Goal: Information Seeking & Learning: Check status

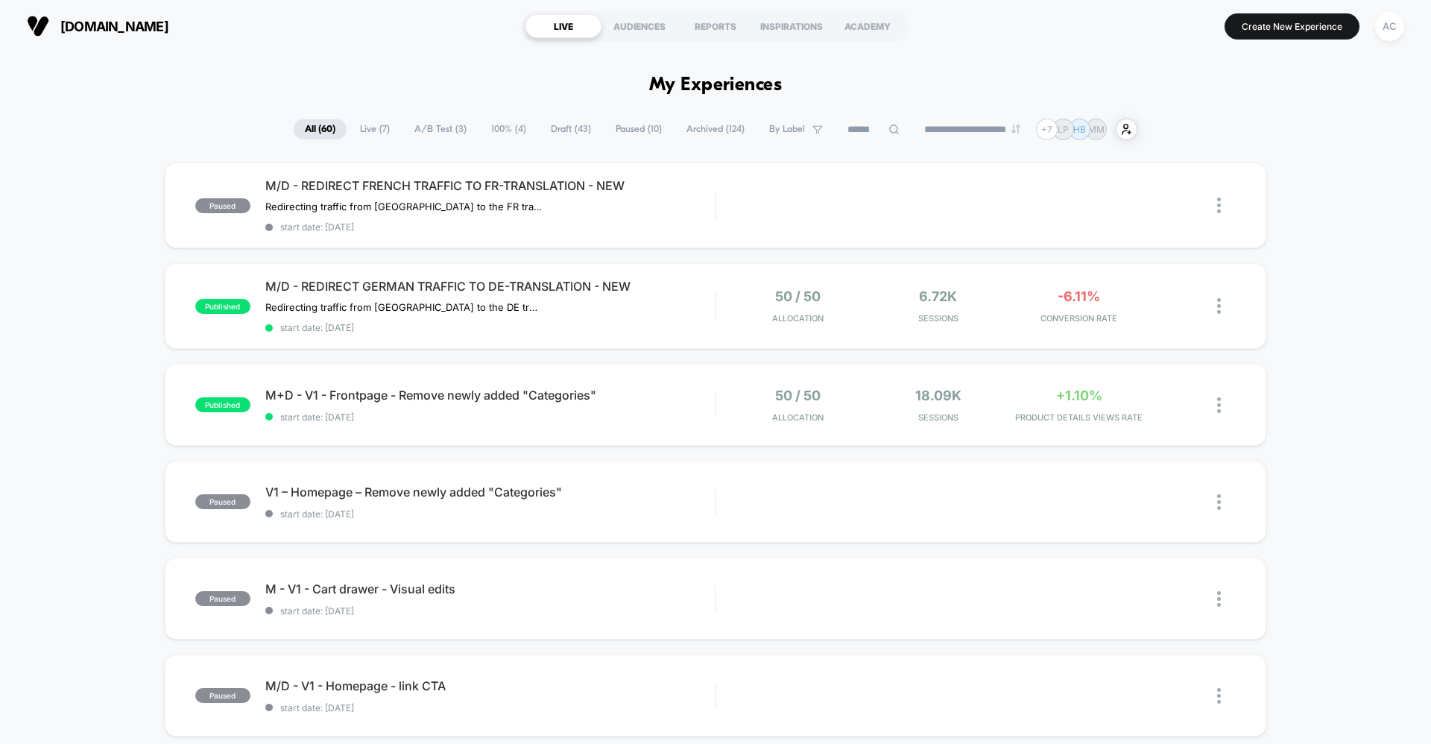
click at [356, 132] on span "Live ( 7 )" at bounding box center [375, 129] width 52 height 20
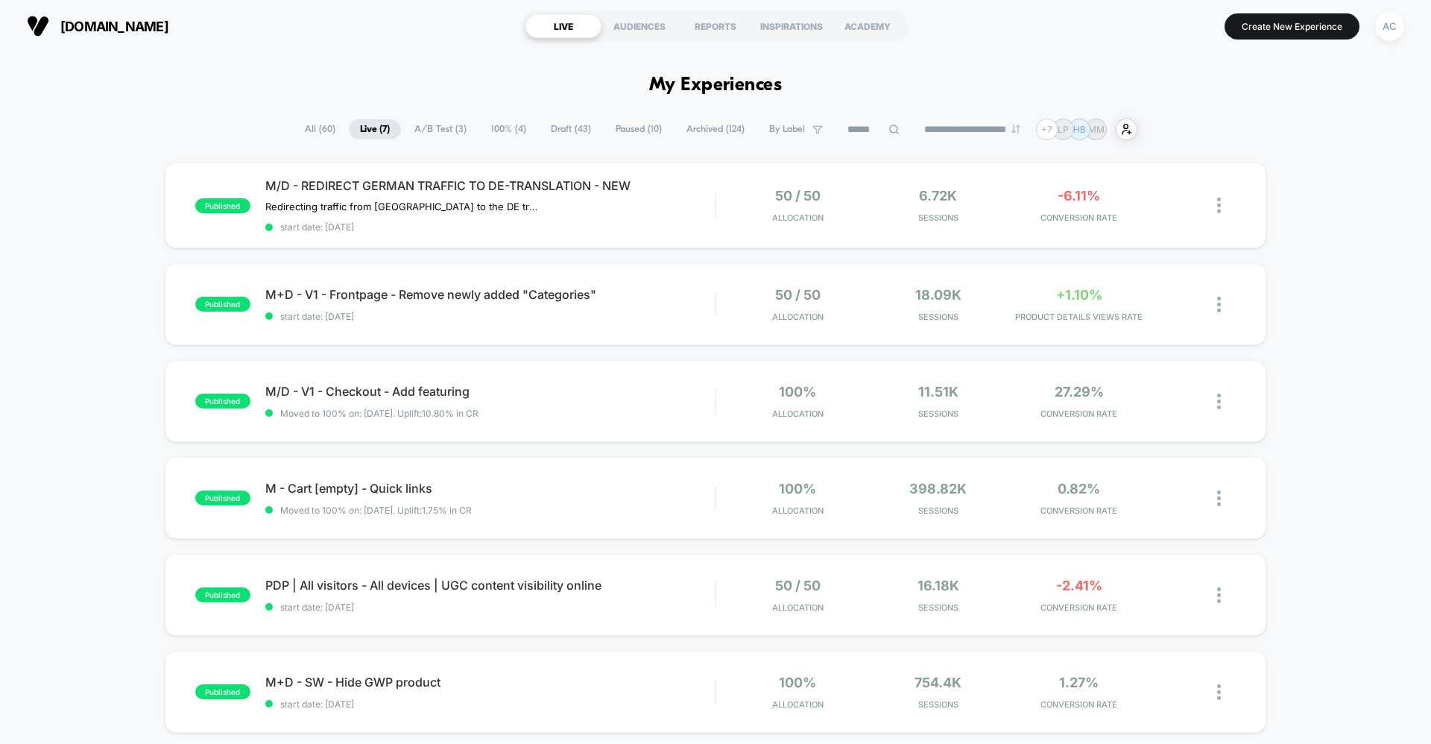
click at [444, 128] on span "A/B Test ( 3 )" at bounding box center [440, 129] width 75 height 20
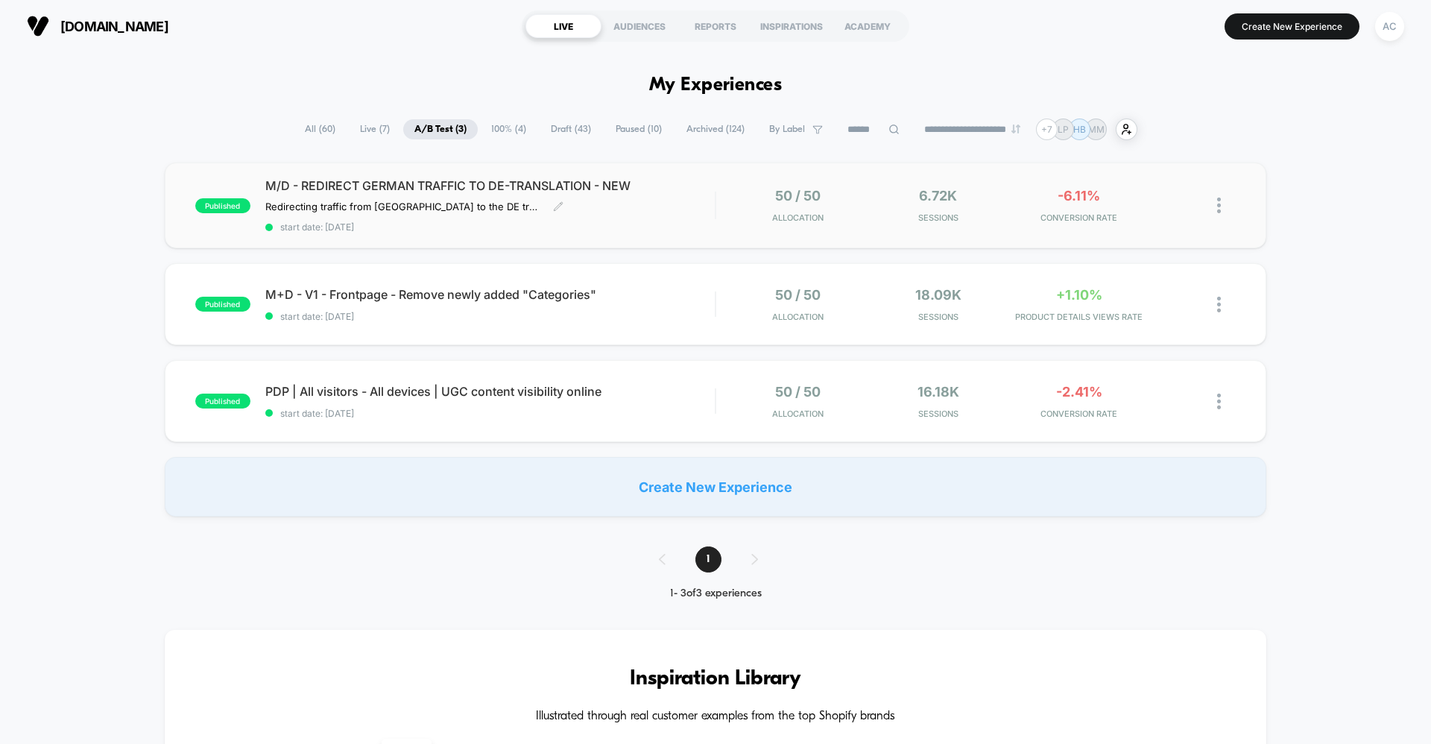
click at [657, 218] on div "M/D - REDIRECT GERMAN TRAFFIC TO DE-TRANSLATION - NEW Redirecting traffic from …" at bounding box center [489, 205] width 449 height 54
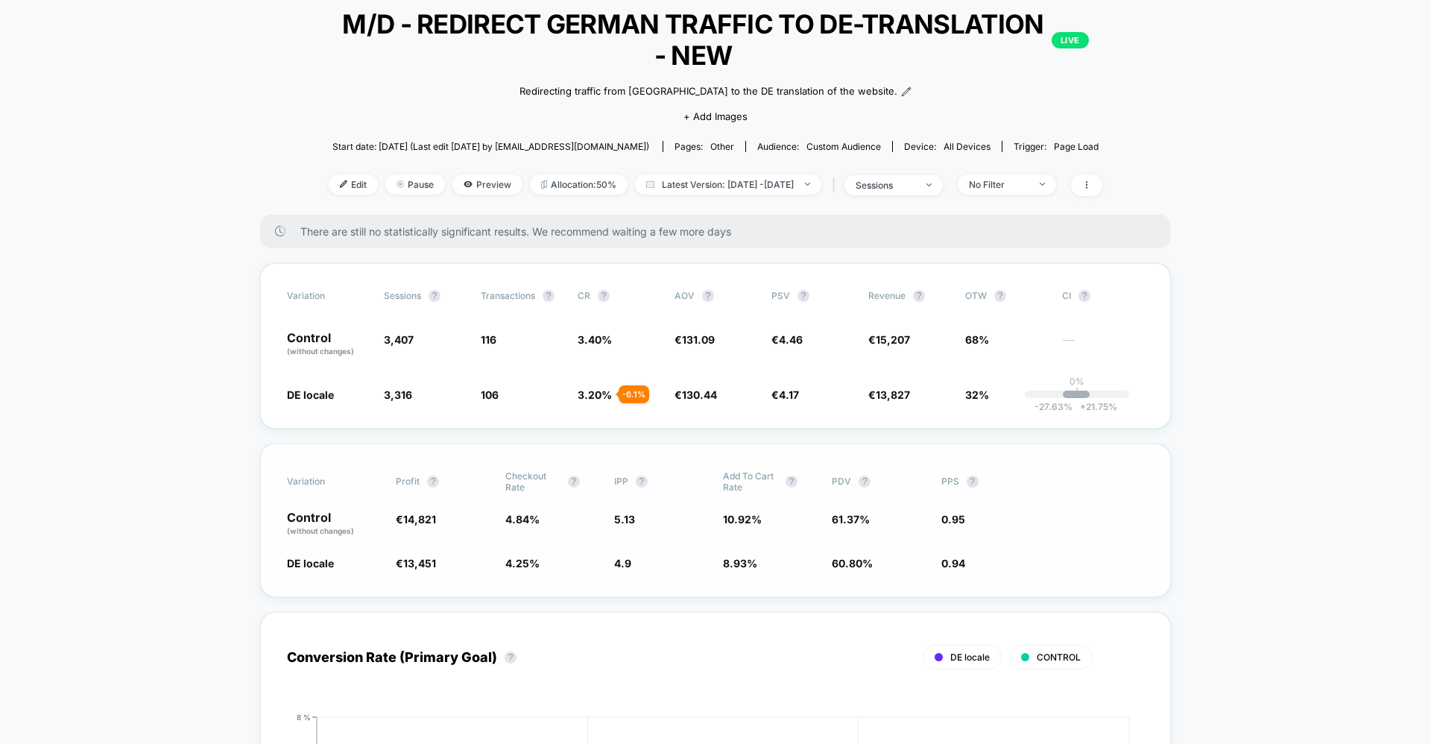
scroll to position [95, 0]
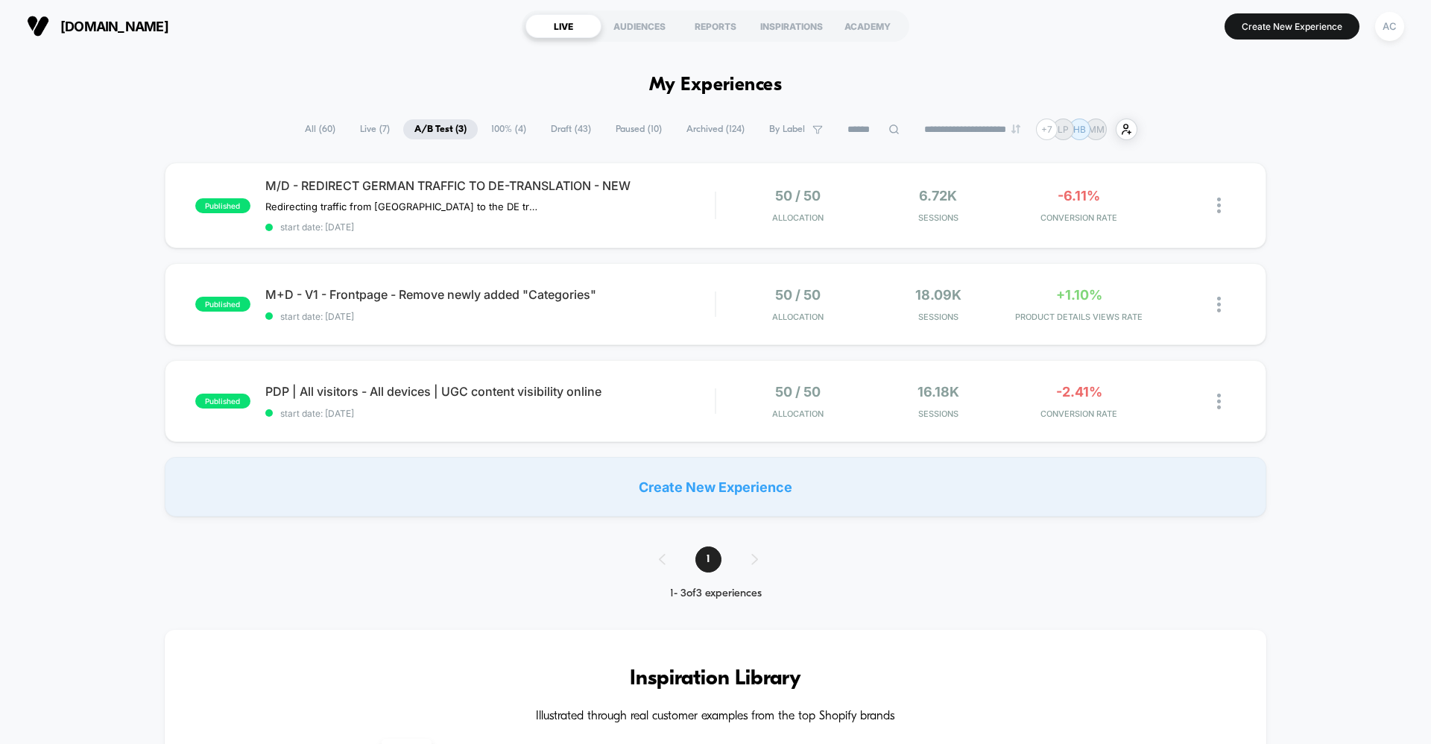
scroll to position [13, 0]
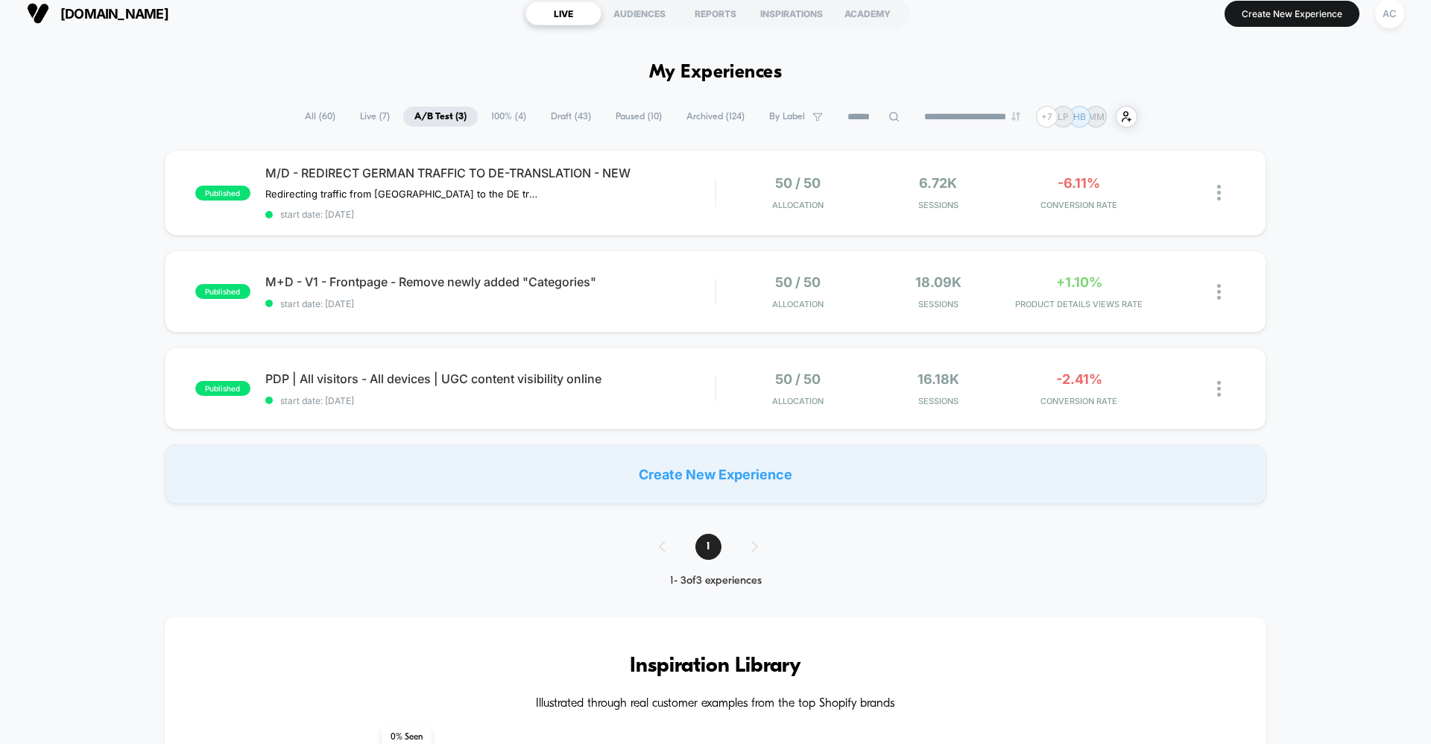
click at [506, 119] on span "100% ( 4 )" at bounding box center [508, 117] width 57 height 20
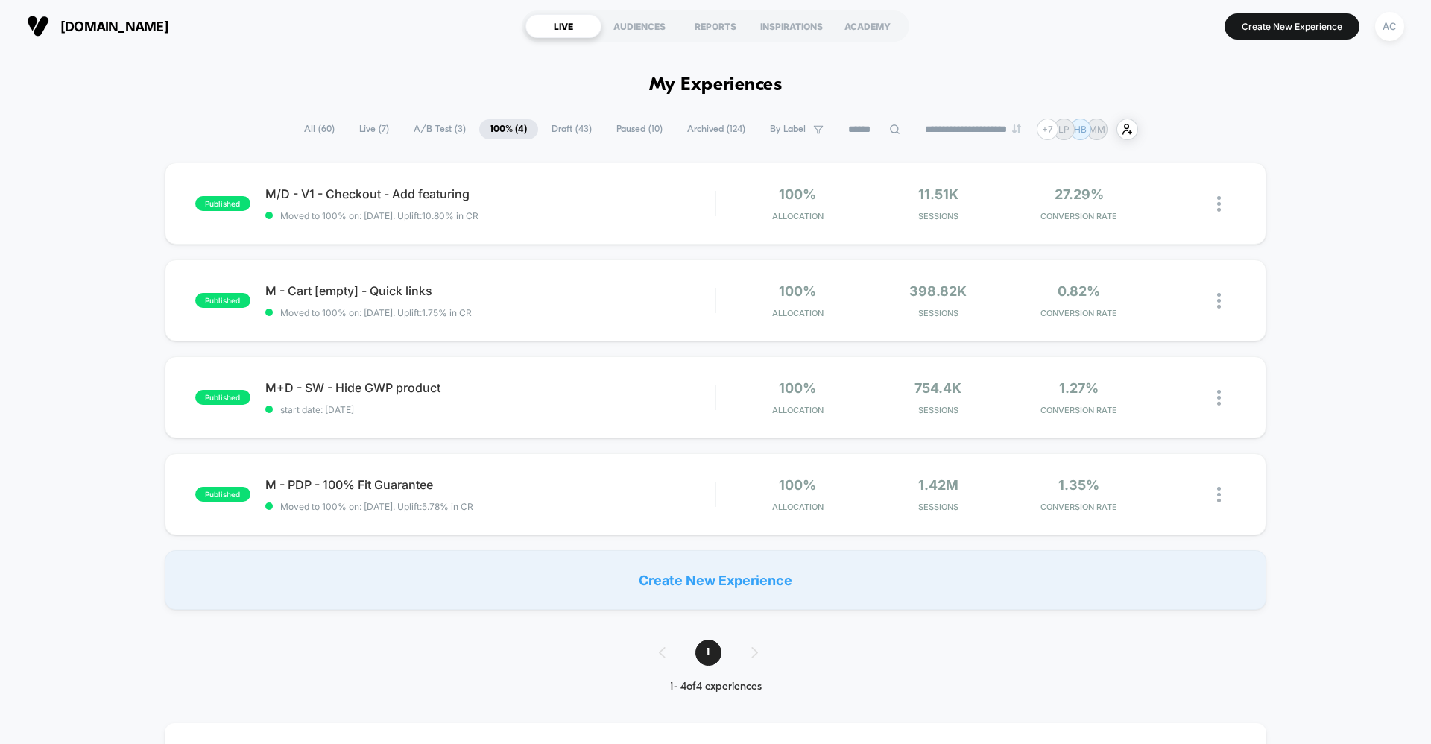
click at [569, 128] on span "Draft ( 43 )" at bounding box center [571, 129] width 63 height 20
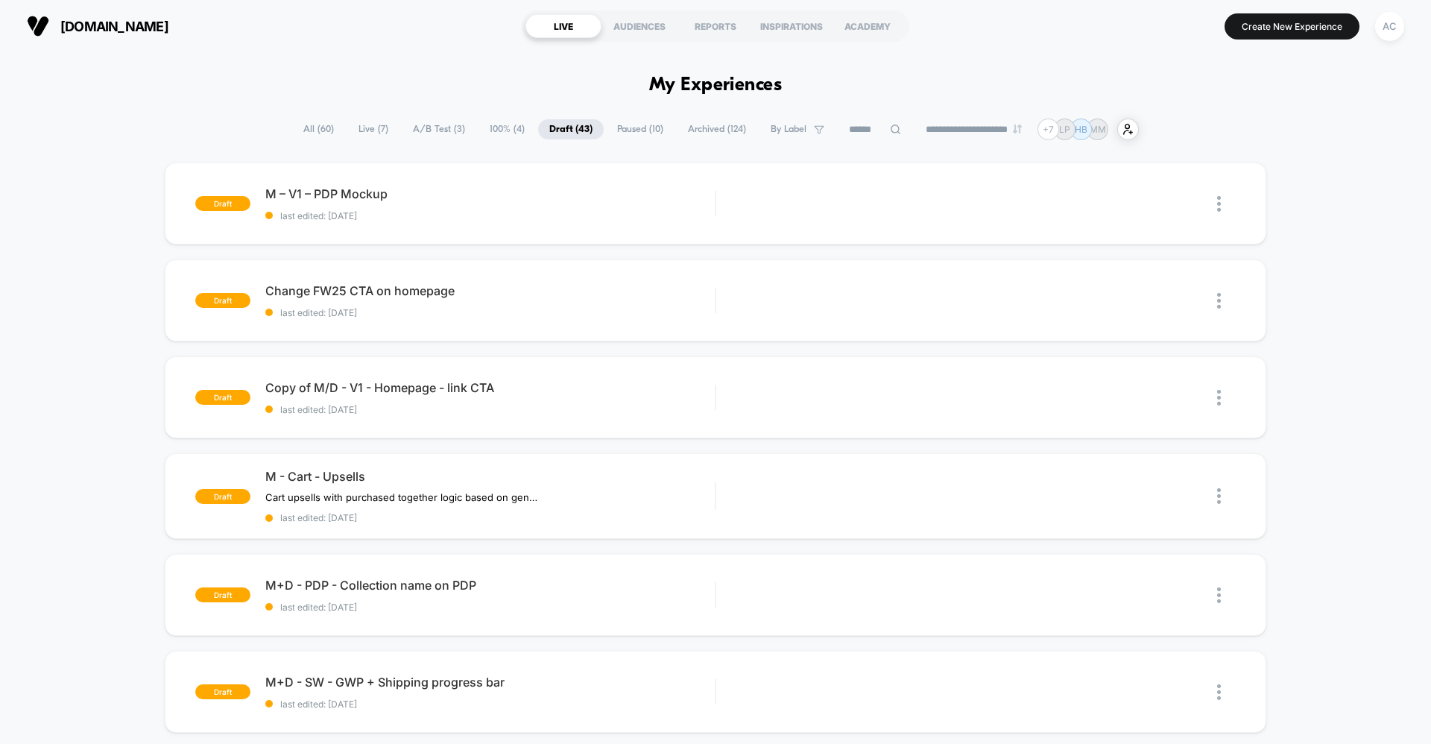
click at [635, 130] on span "Paused ( 10 )" at bounding box center [640, 129] width 69 height 20
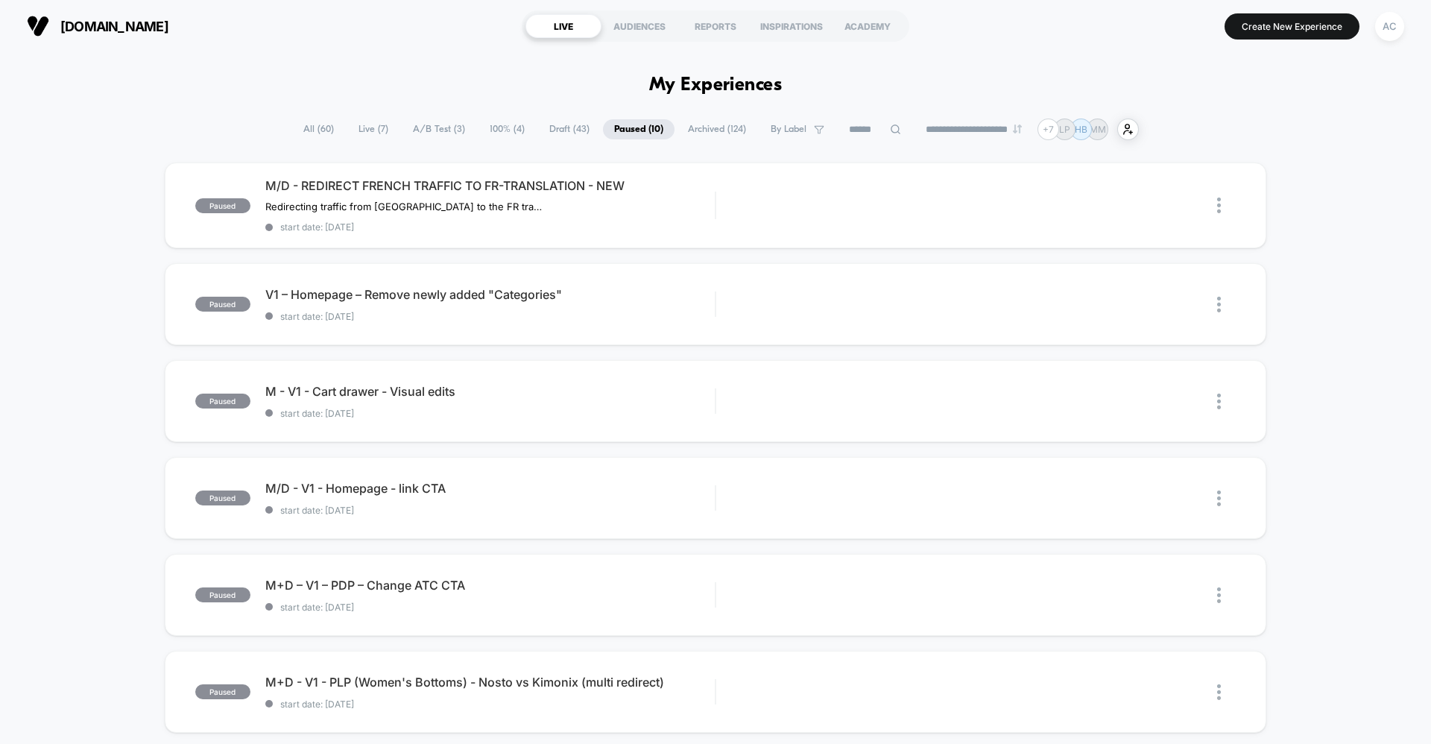
click at [716, 136] on span "Archived ( 124 )" at bounding box center [717, 129] width 80 height 20
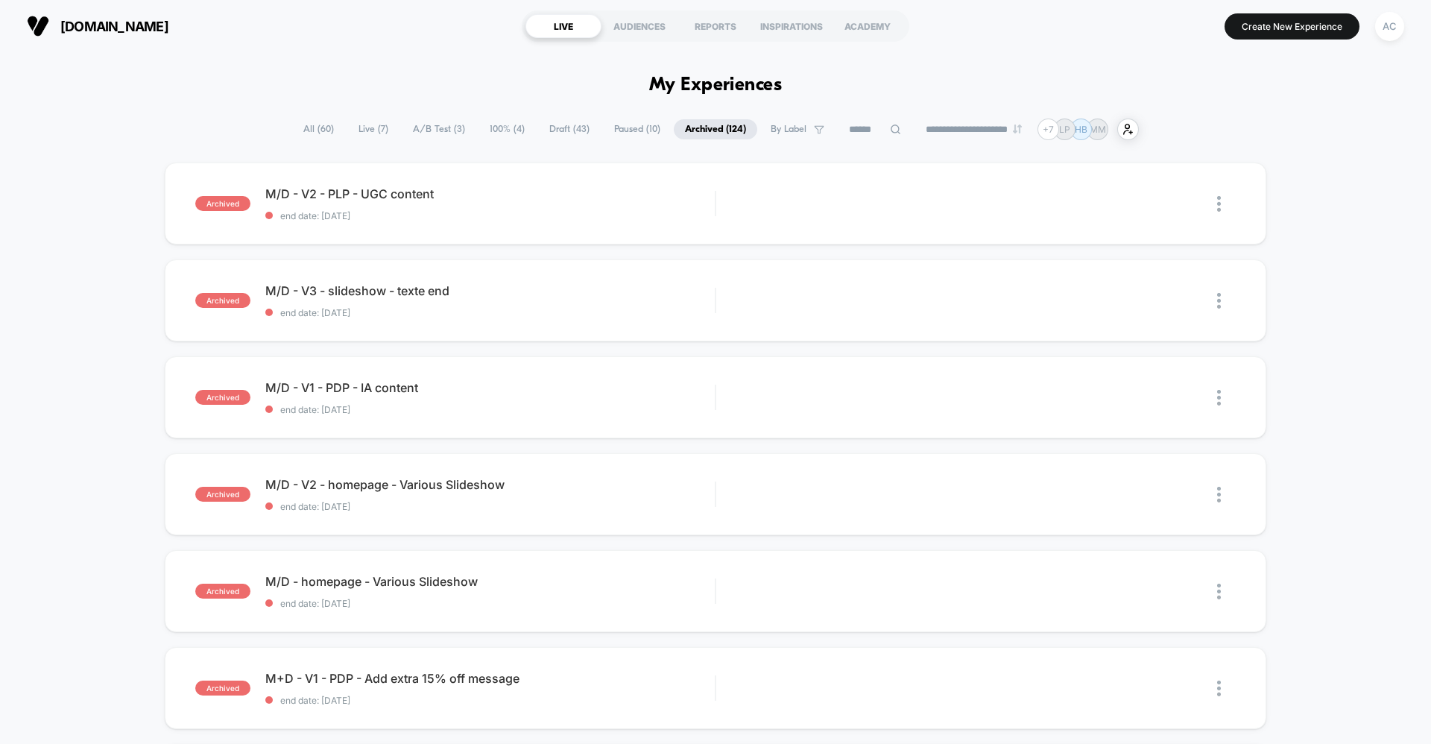
click at [367, 133] on span "Live ( 7 )" at bounding box center [373, 129] width 52 height 20
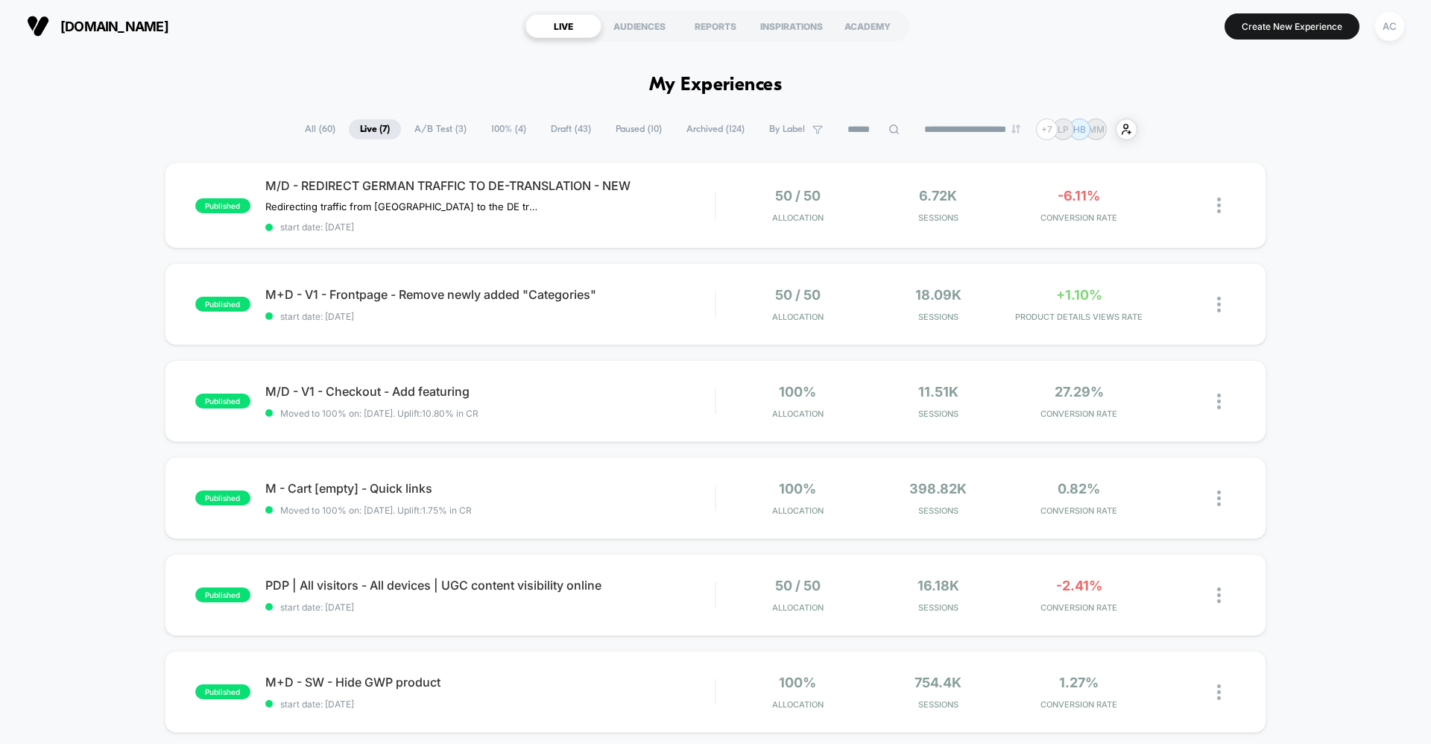
scroll to position [11, 0]
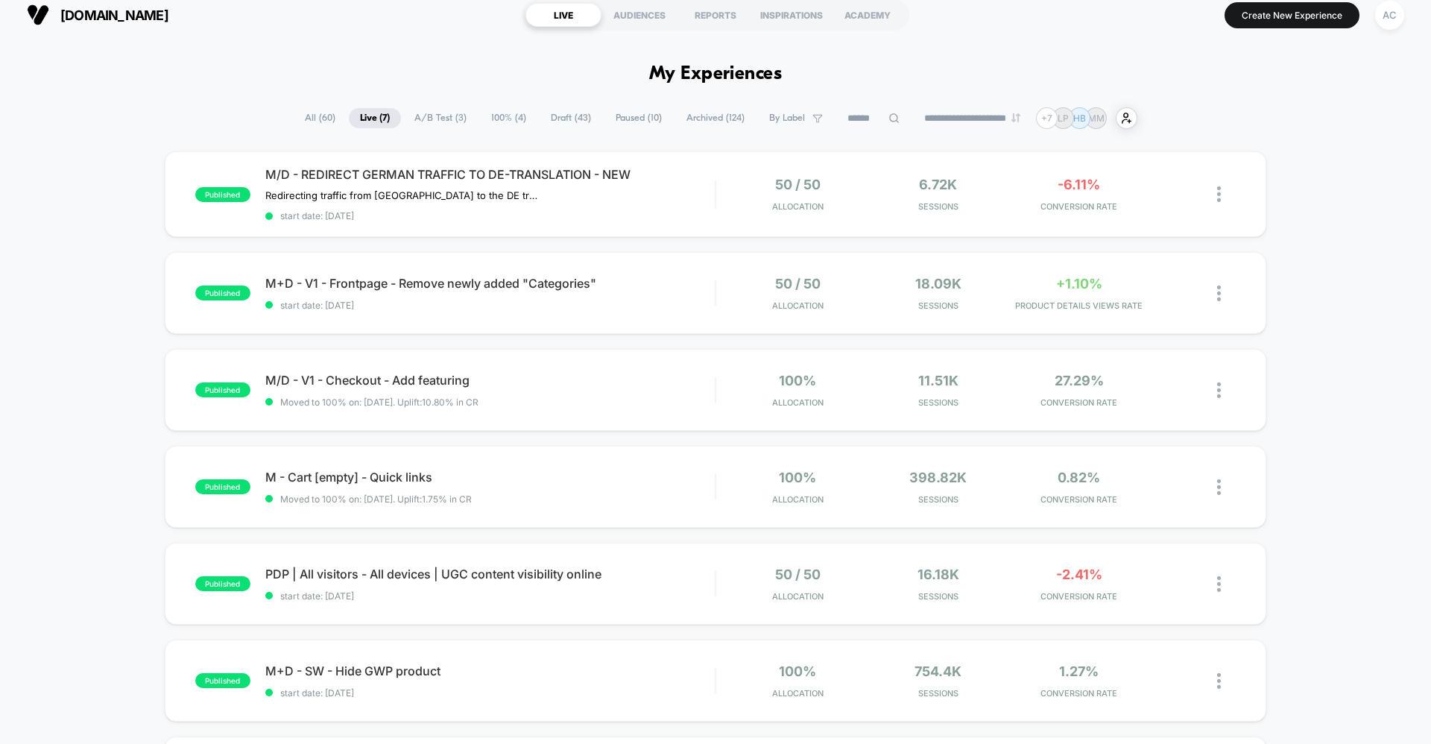
click at [330, 111] on span "All ( 60 )" at bounding box center [320, 118] width 53 height 20
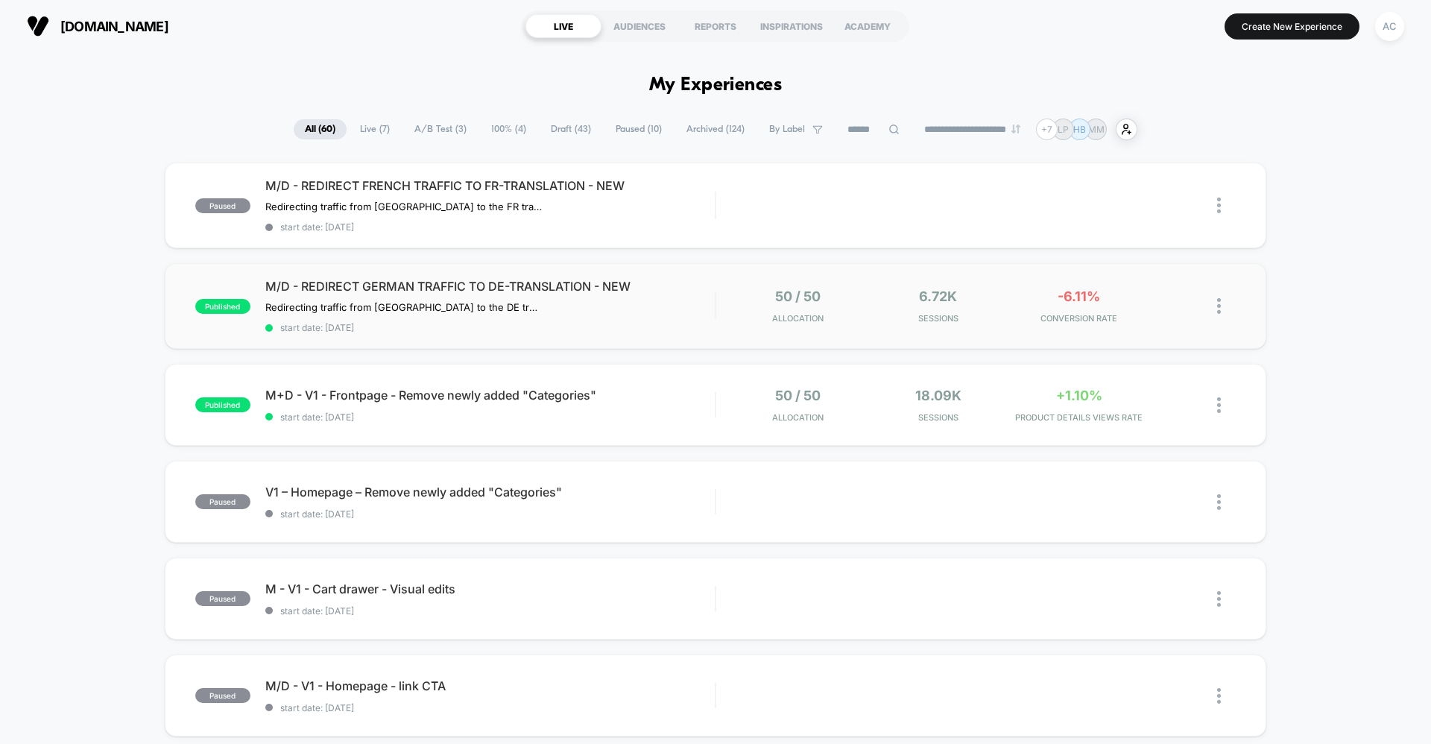
click at [742, 308] on div "50 / 50 Allocation" at bounding box center [797, 305] width 133 height 35
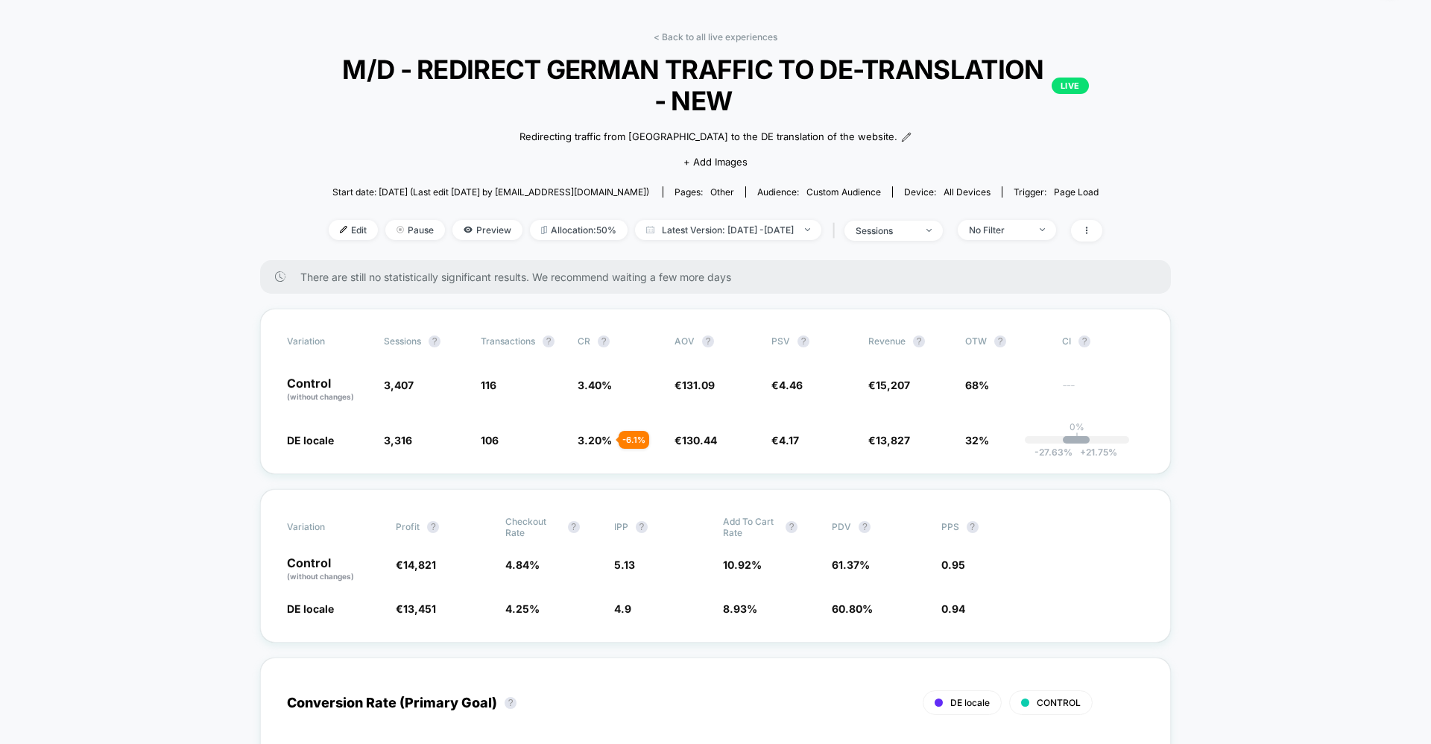
scroll to position [71, 0]
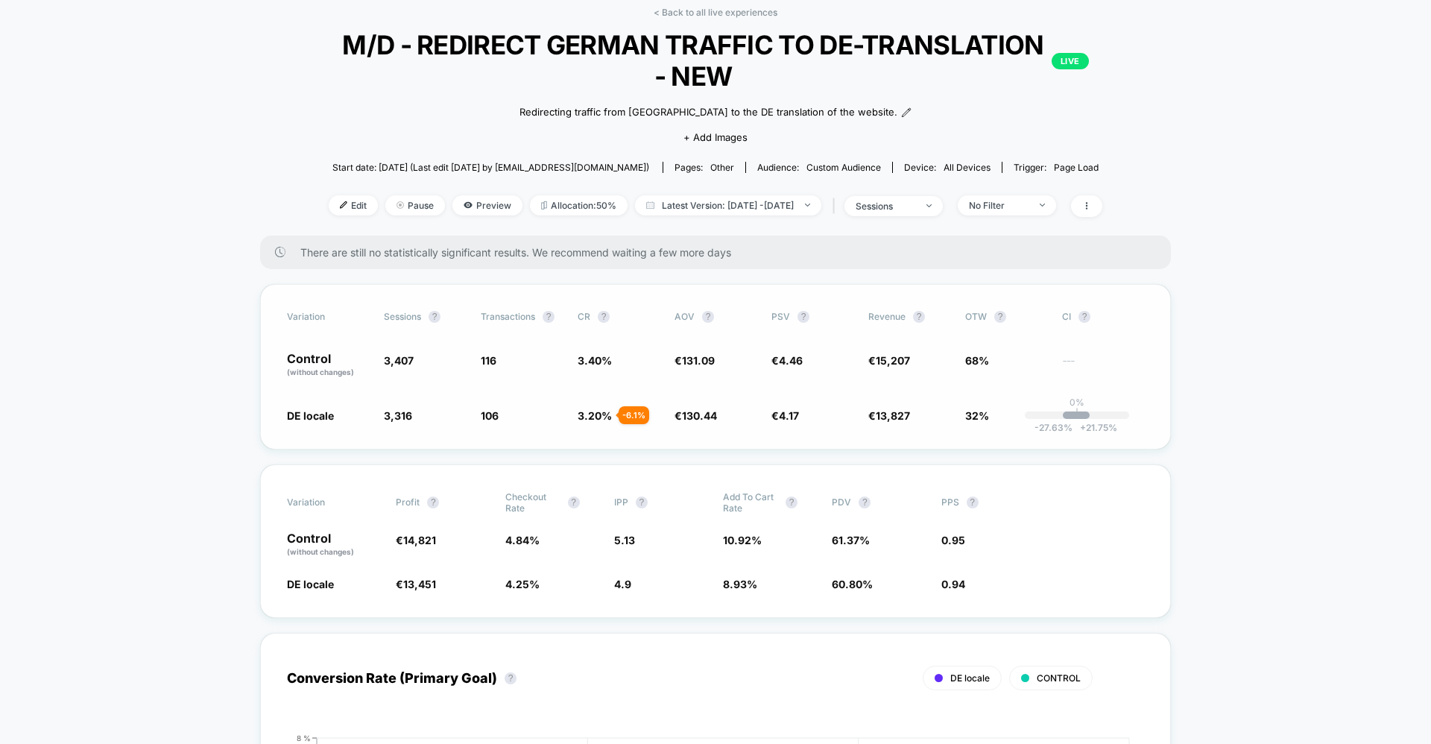
click at [596, 413] on span "3.20 %" at bounding box center [595, 415] width 34 height 13
click at [322, 418] on span "DE locale" at bounding box center [310, 415] width 47 height 13
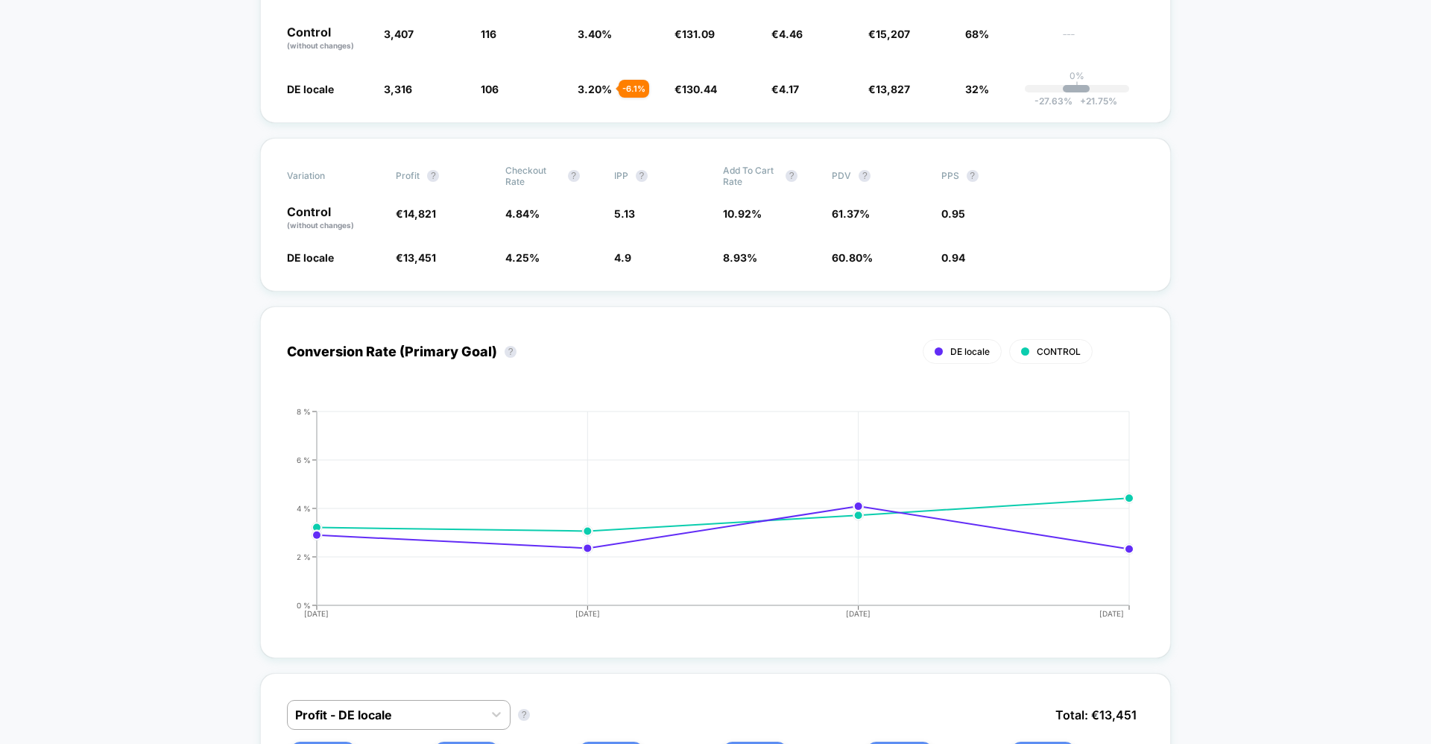
scroll to position [399, 0]
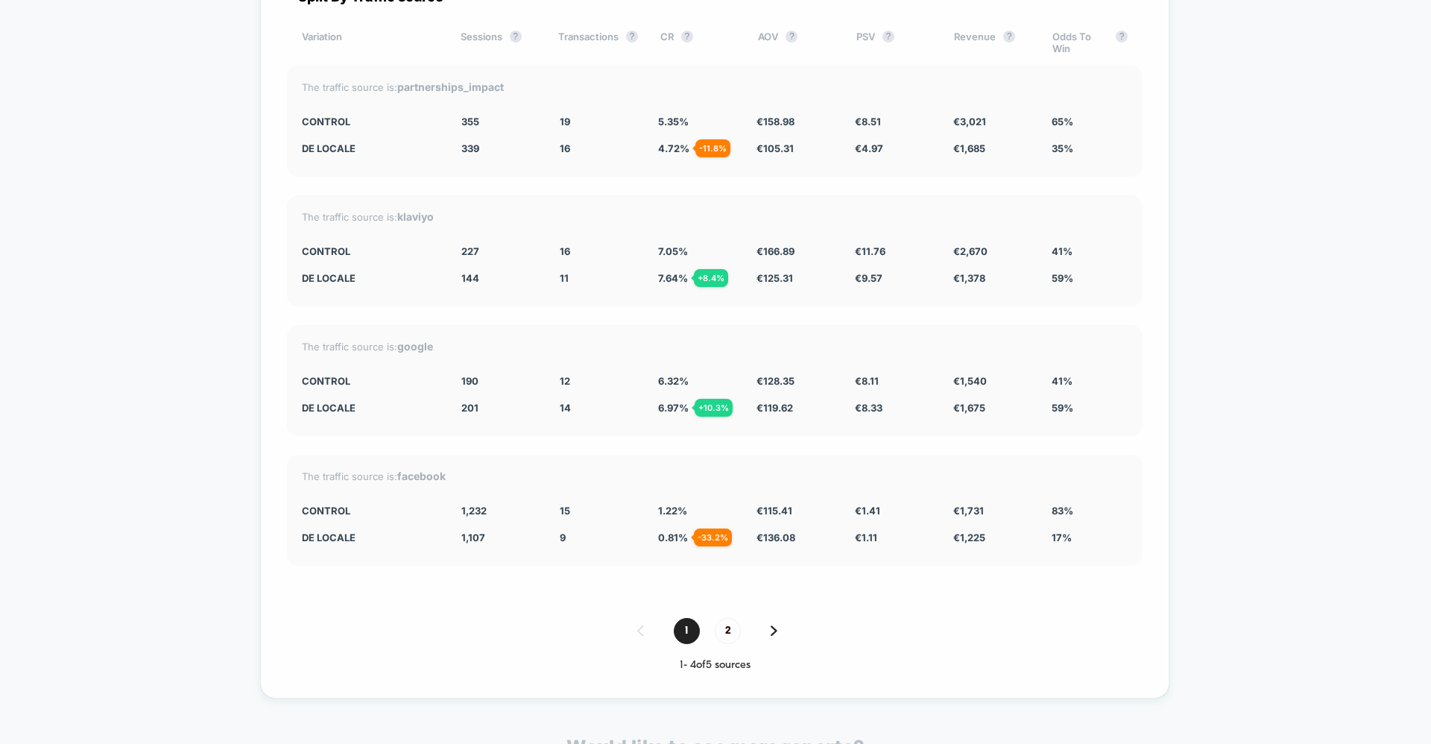
scroll to position [4222, 0]
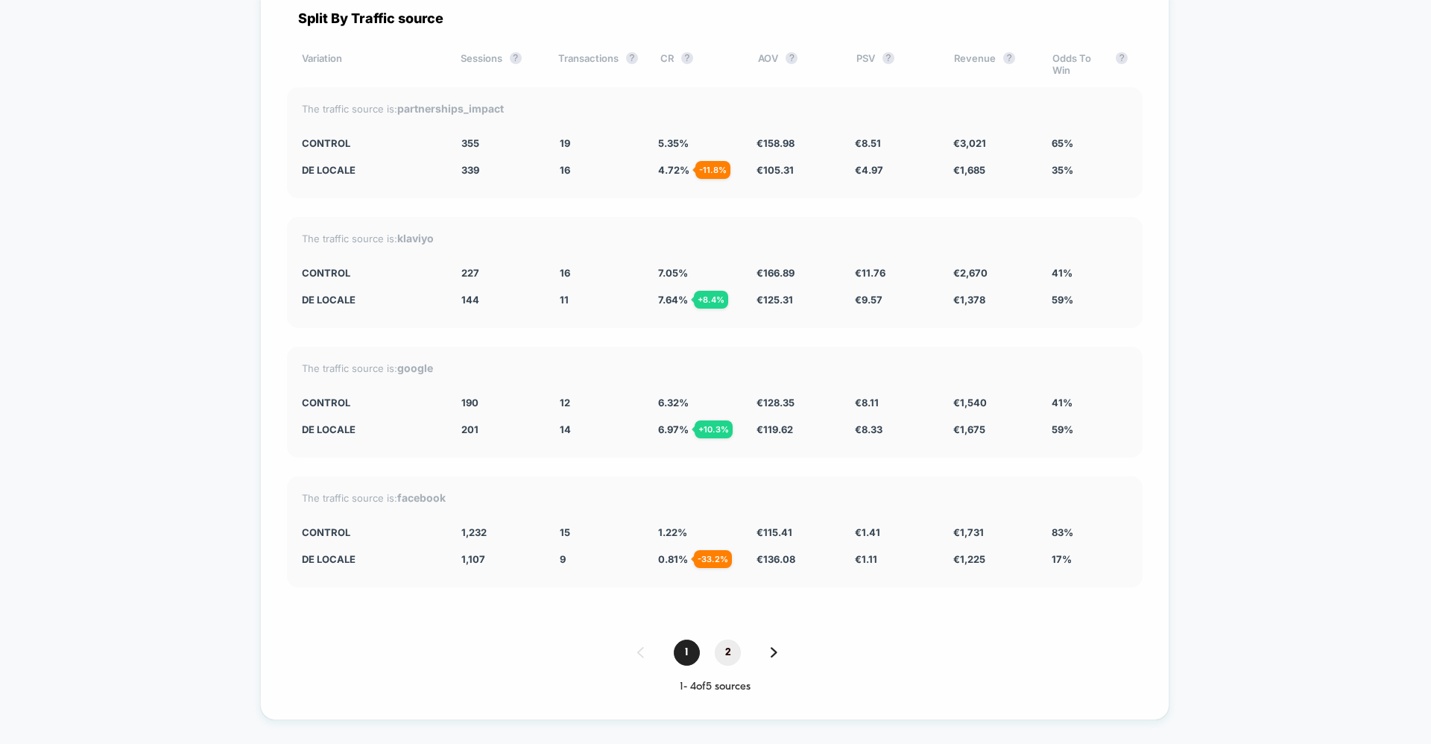
click at [732, 639] on span "2" at bounding box center [728, 652] width 26 height 26
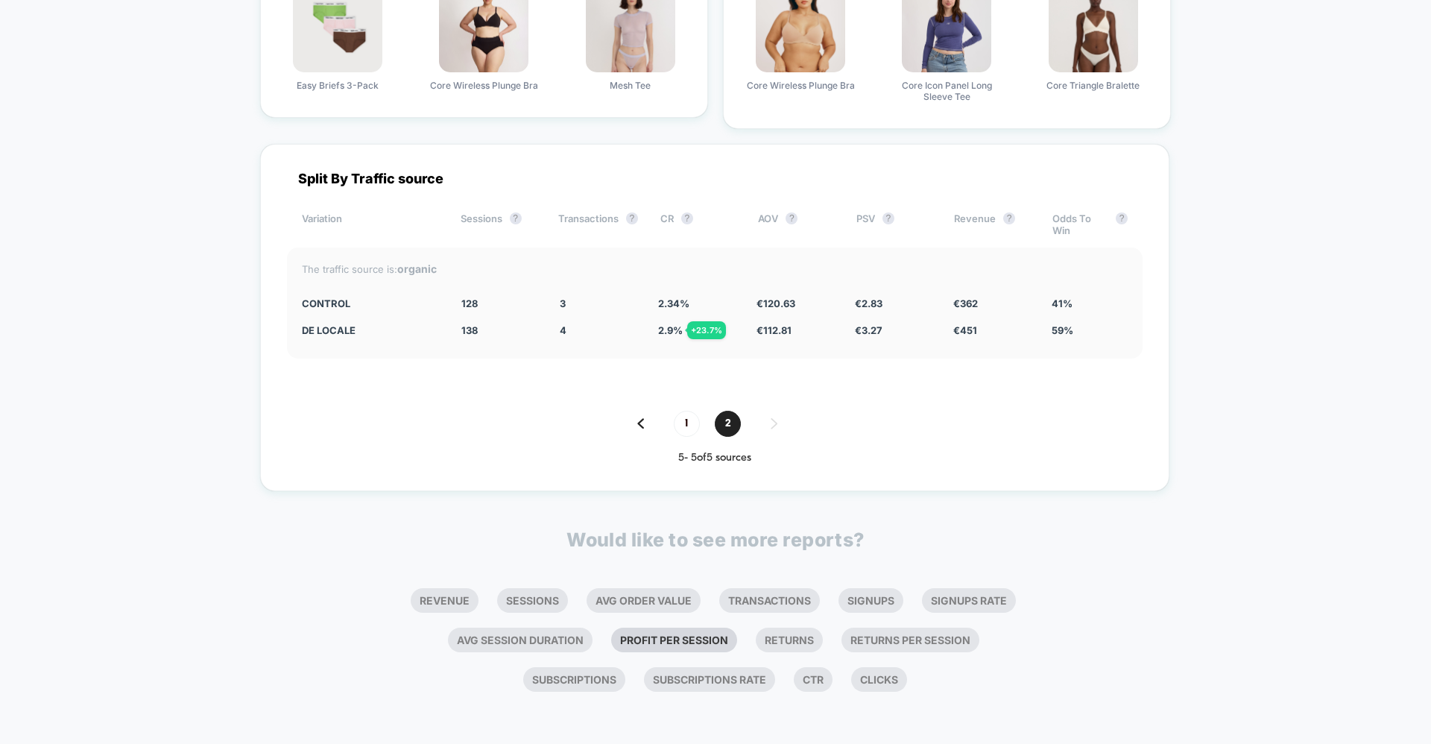
scroll to position [4047, 0]
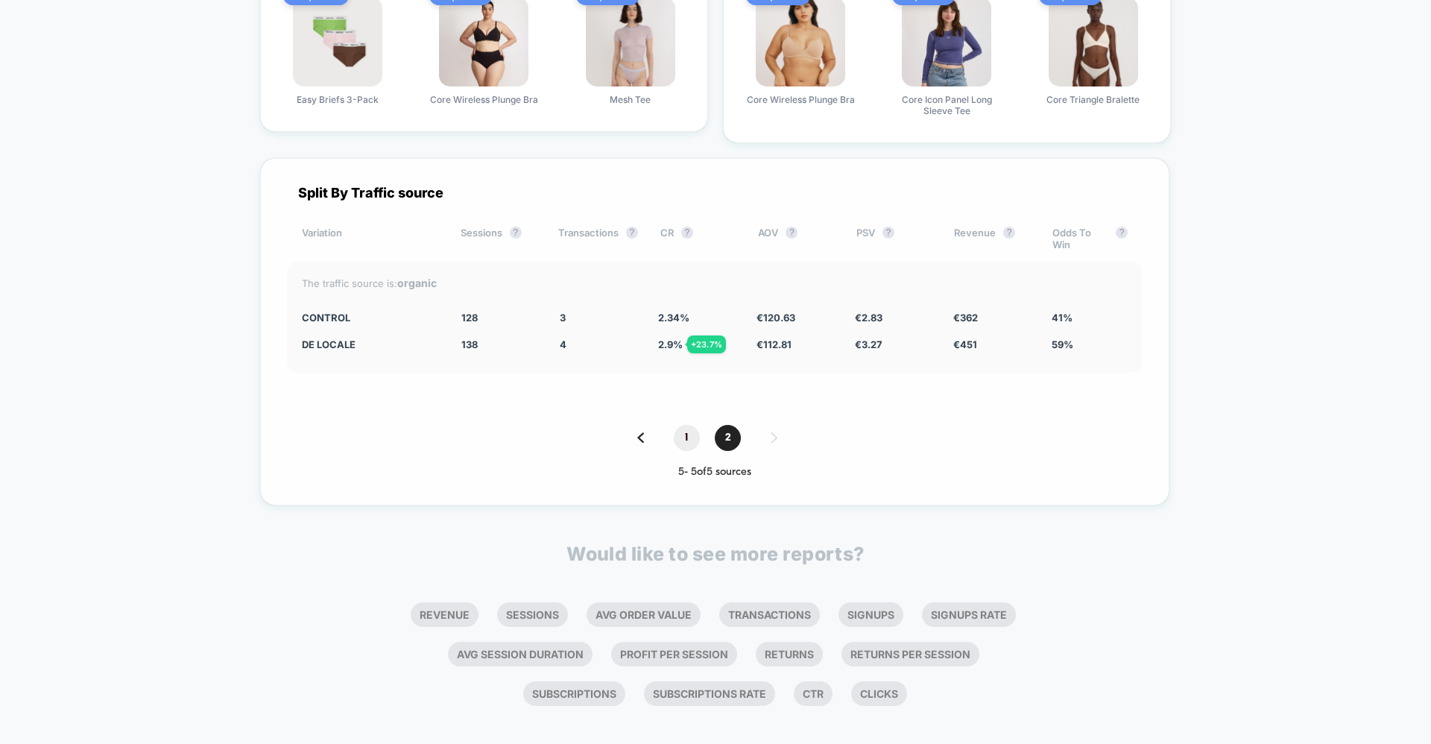
click at [686, 433] on span "1" at bounding box center [687, 438] width 26 height 26
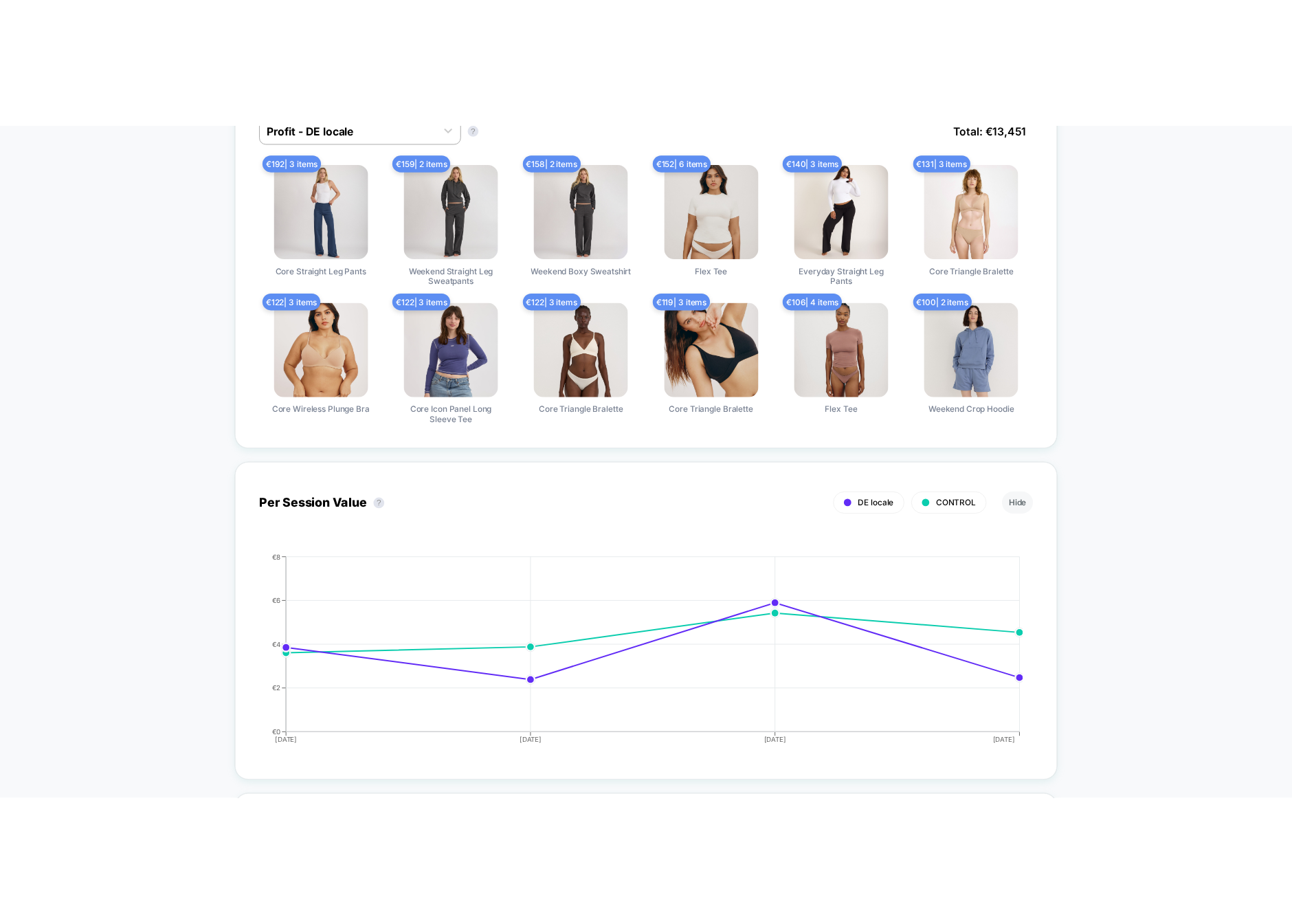
scroll to position [0, 0]
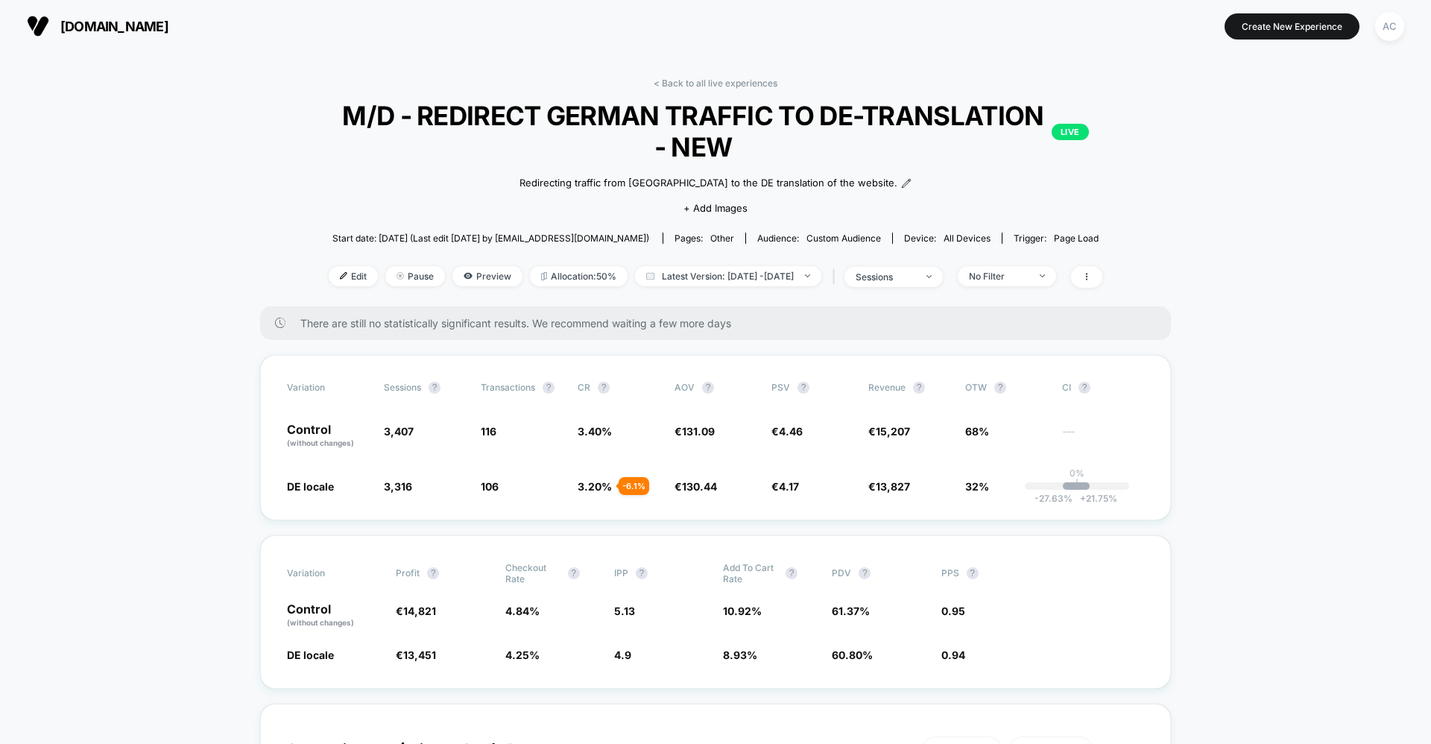
click at [706, 258] on div "< Back to all live experiences M/D - REDIRECT GERMAN TRAFFIC TO DE-TRANSLATION …" at bounding box center [716, 192] width 830 height 229
click at [706, 266] on span "Latest Version: [DATE] - [DATE]" at bounding box center [728, 276] width 186 height 20
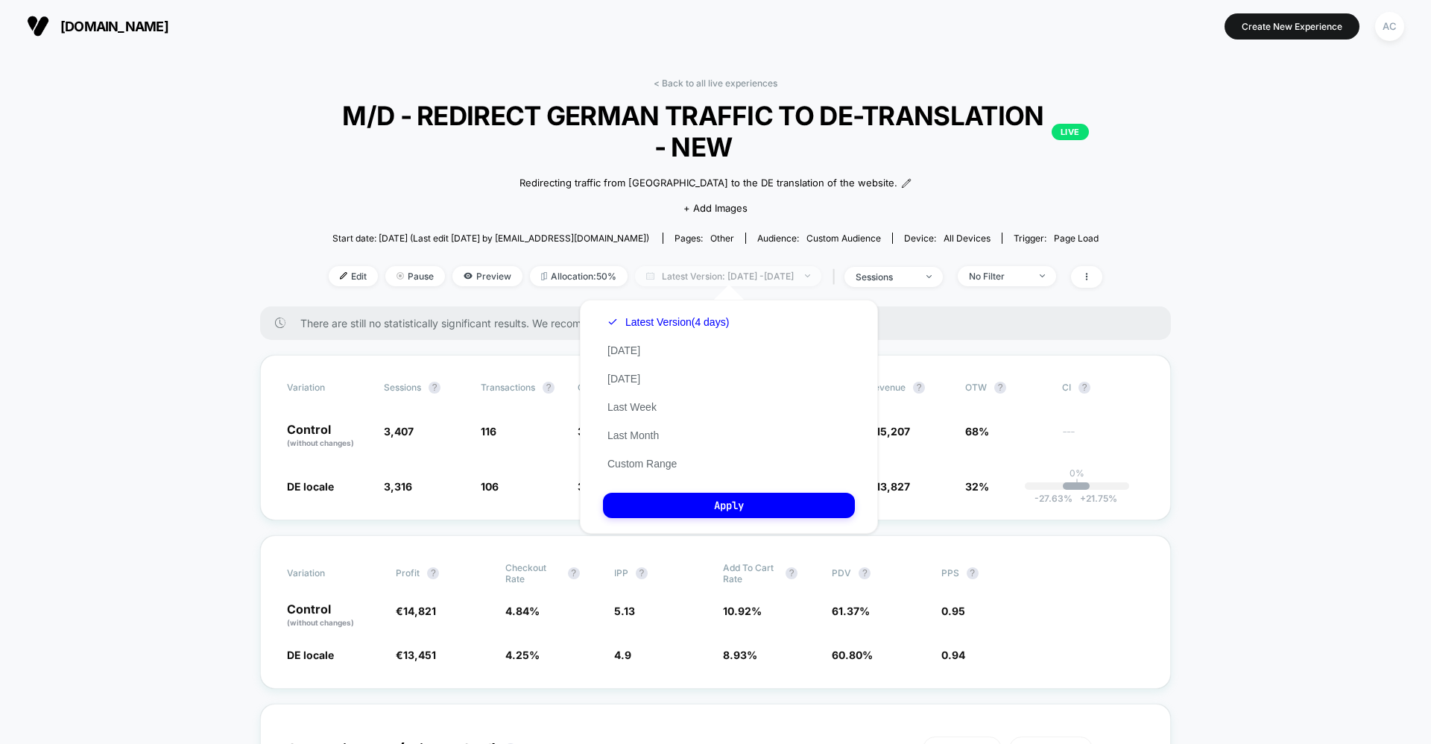
click at [675, 274] on span "Latest Version: [DATE] - [DATE]" at bounding box center [728, 276] width 186 height 20
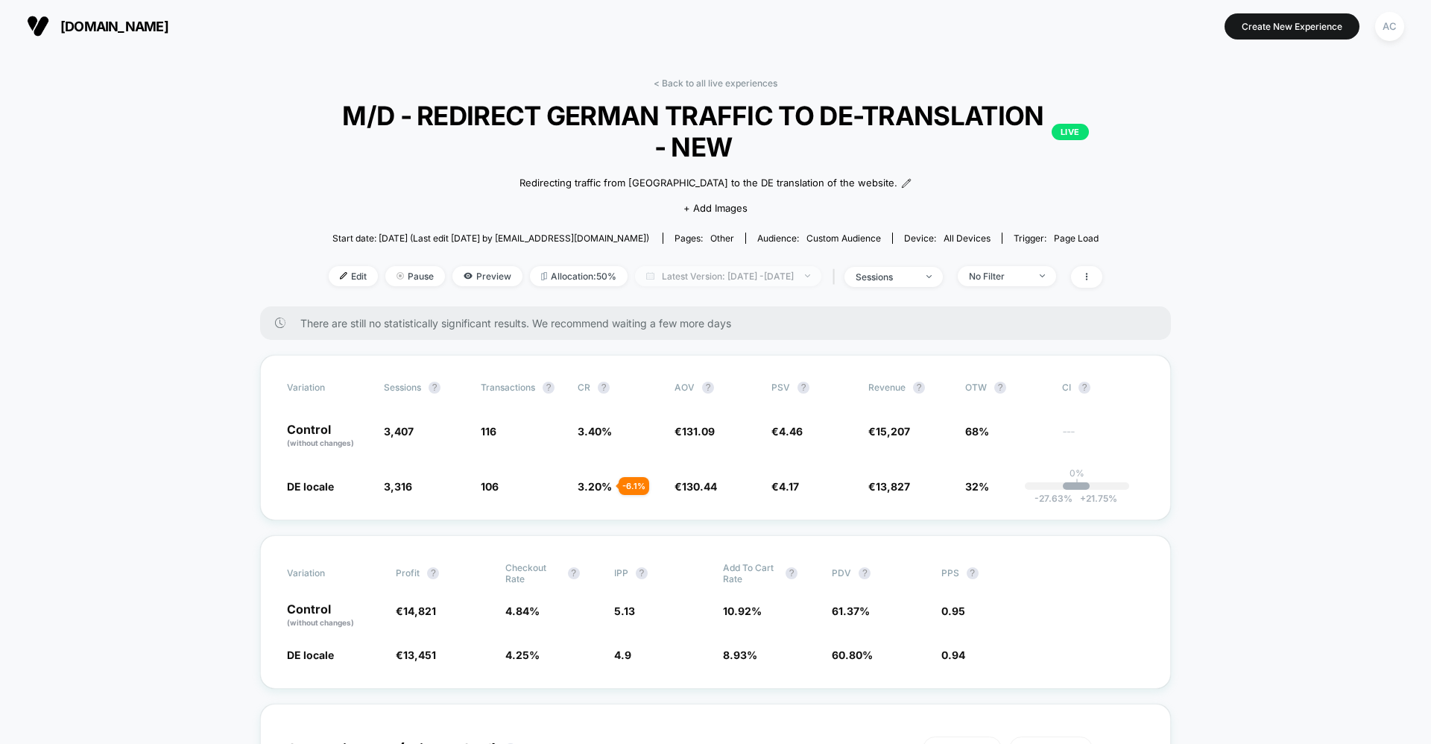
click at [697, 271] on span "Latest Version: [DATE] - [DATE]" at bounding box center [728, 276] width 186 height 20
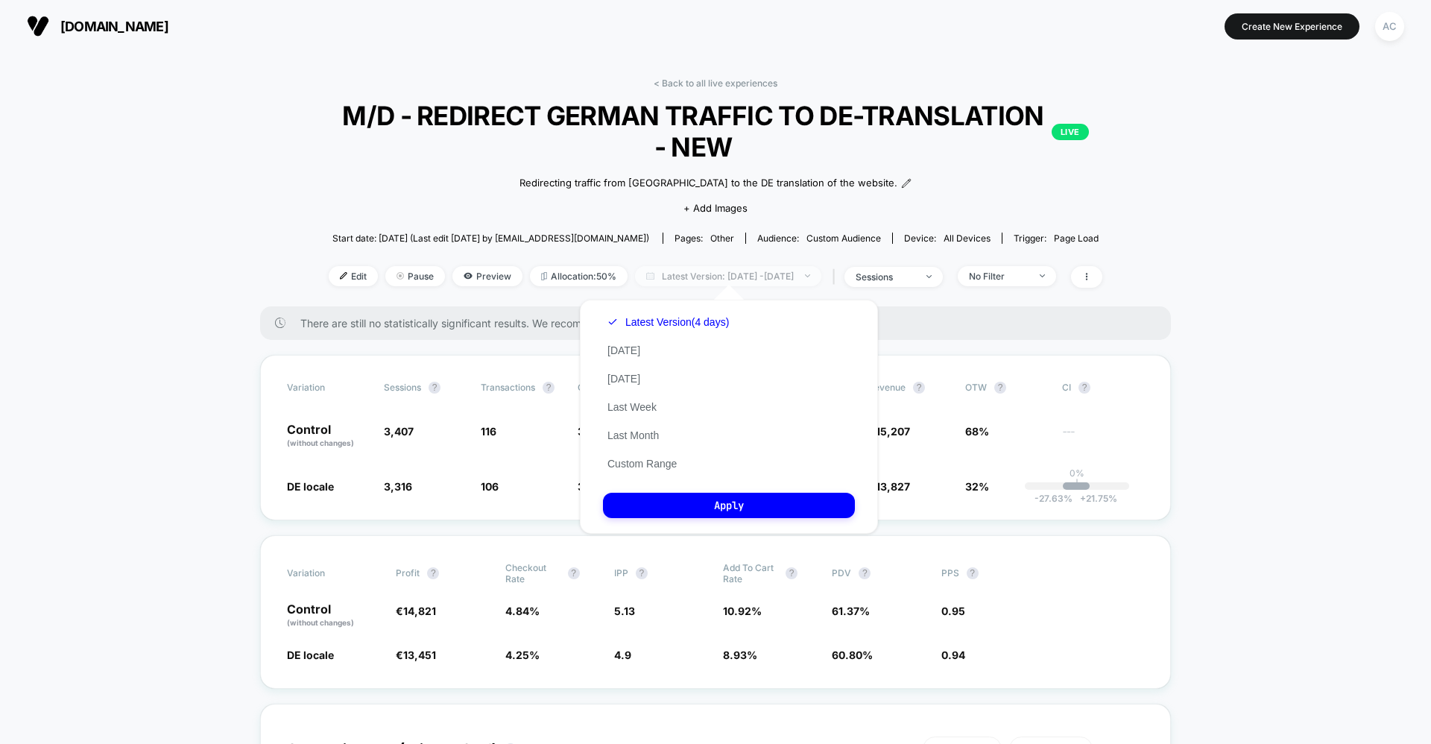
click at [697, 271] on span "Latest Version: [DATE] - [DATE]" at bounding box center [728, 276] width 186 height 20
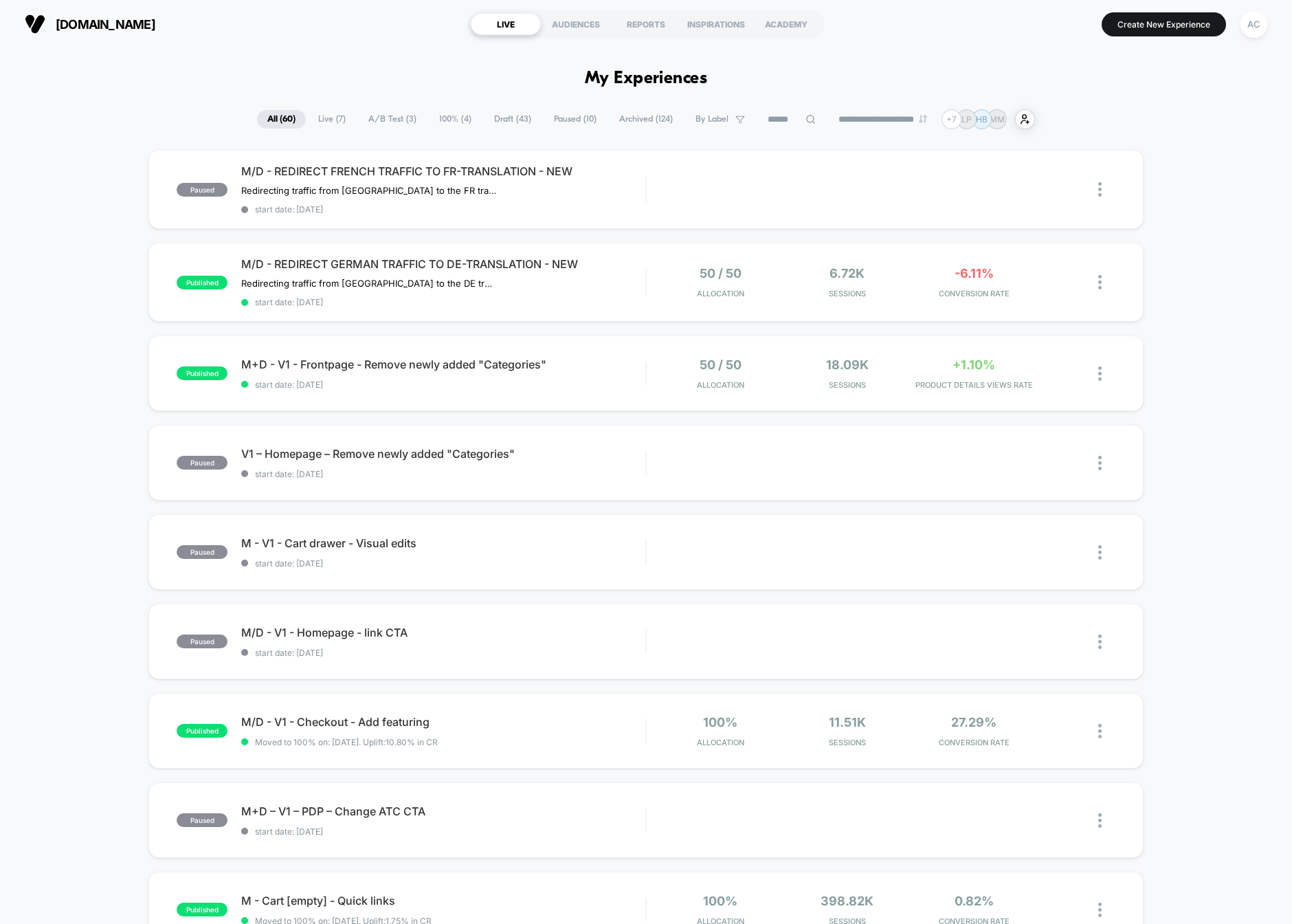
scroll to position [1, 0]
